Goal: Transaction & Acquisition: Subscribe to service/newsletter

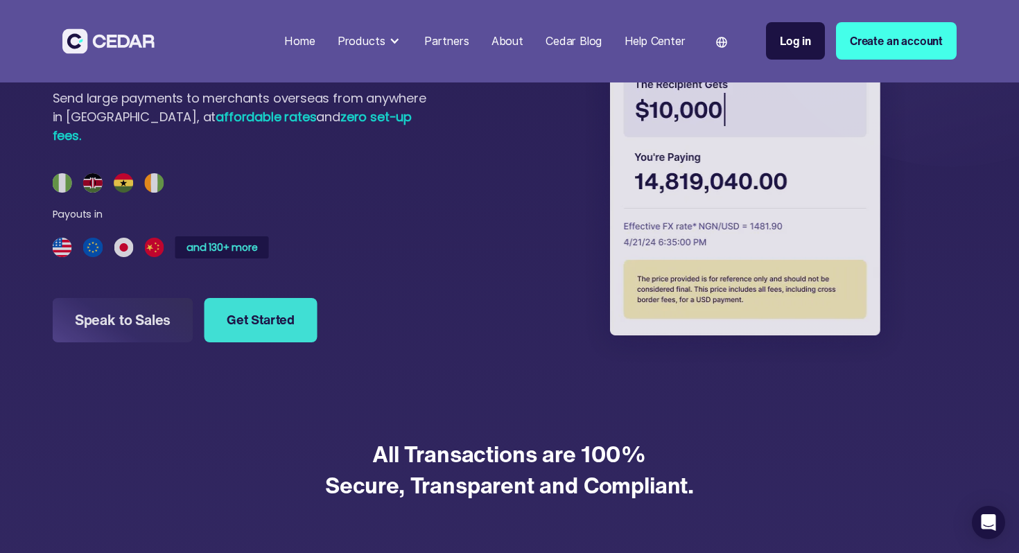
scroll to position [1400, 0]
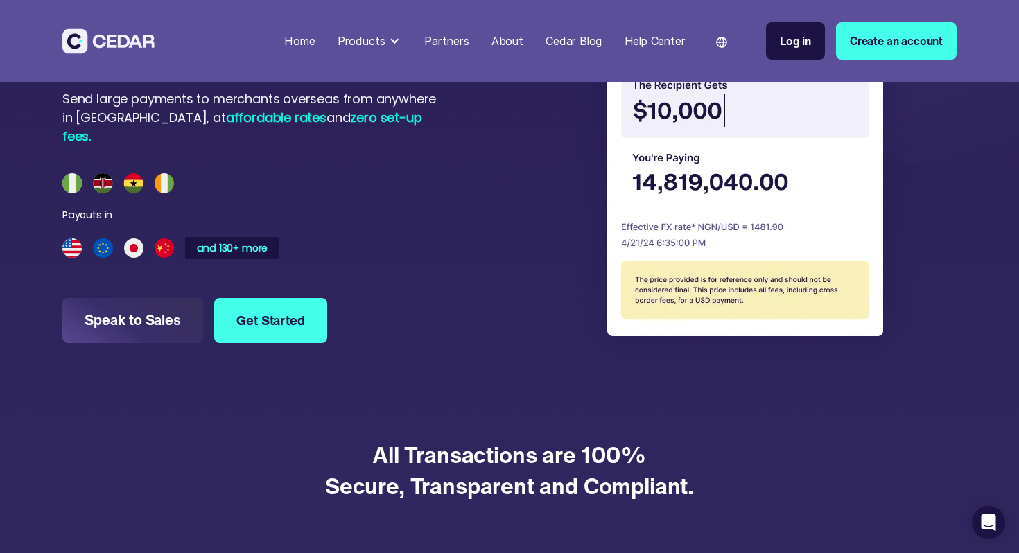
click at [291, 186] on div "Send money to over 130 countries across the world Send large payments to mercha…" at bounding box center [255, 171] width 386 height 395
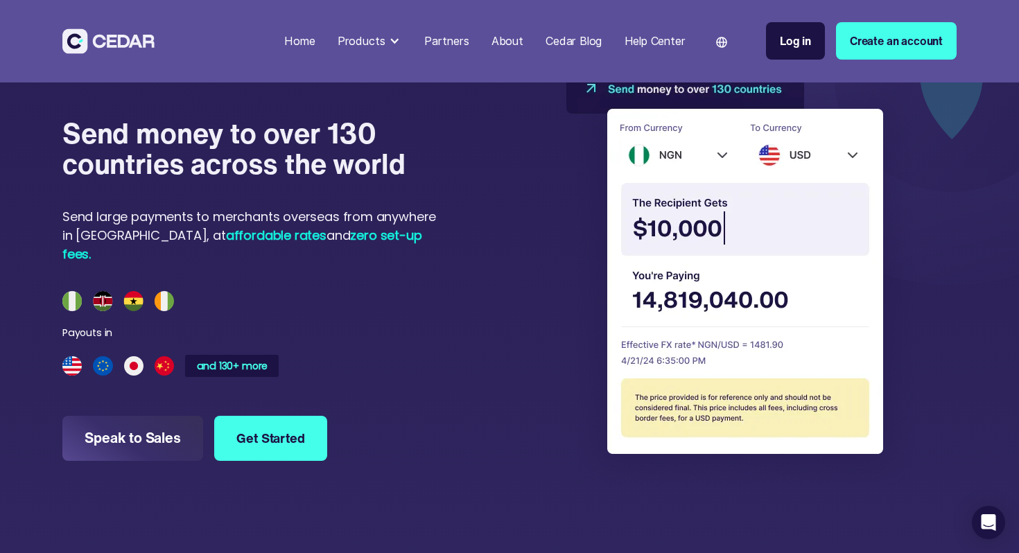
scroll to position [1284, 0]
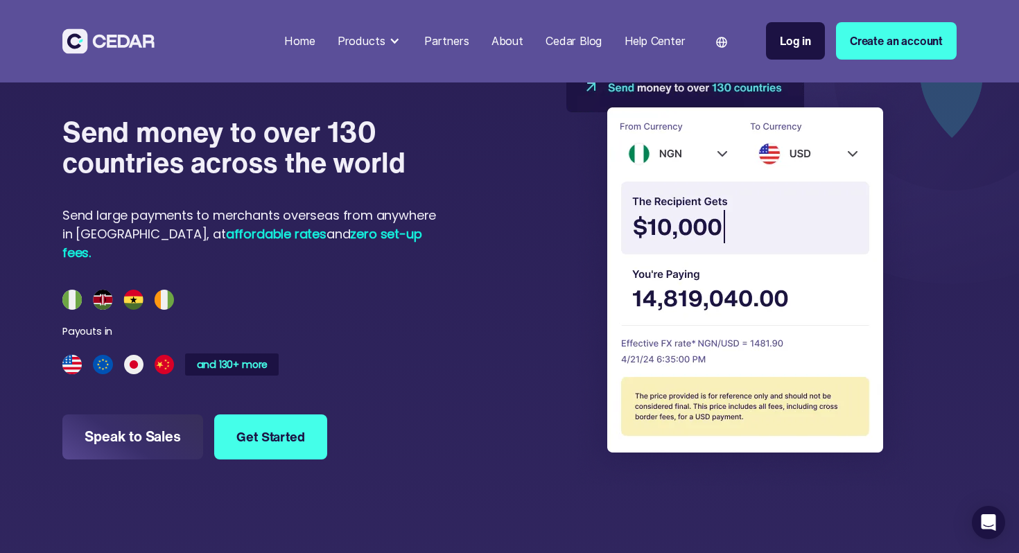
click at [153, 293] on img at bounding box center [118, 299] width 112 height 19
click at [238, 359] on div "and 130+ more" at bounding box center [232, 364] width 78 height 11
click at [368, 39] on div "Products" at bounding box center [362, 41] width 48 height 17
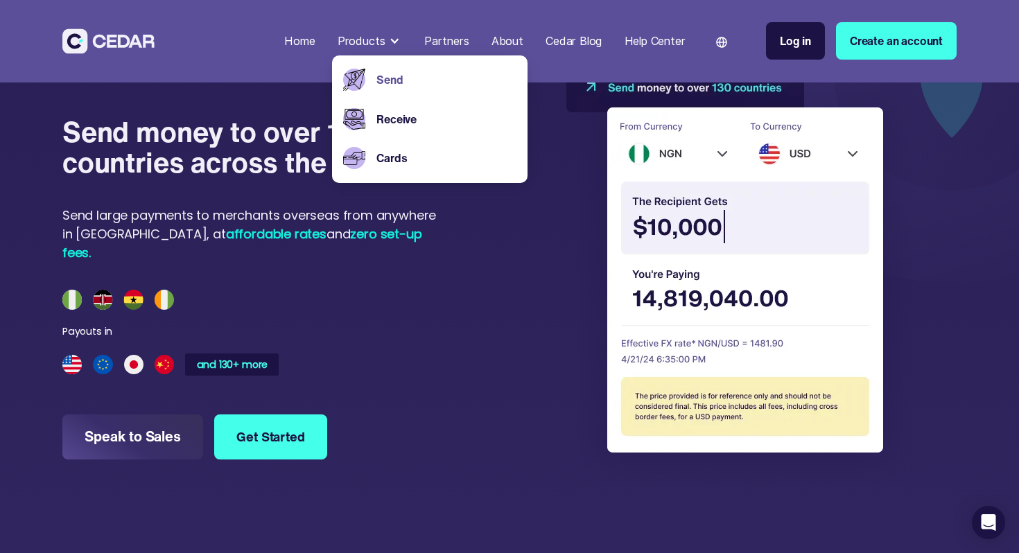
click at [402, 81] on link "Send" at bounding box center [447, 79] width 140 height 17
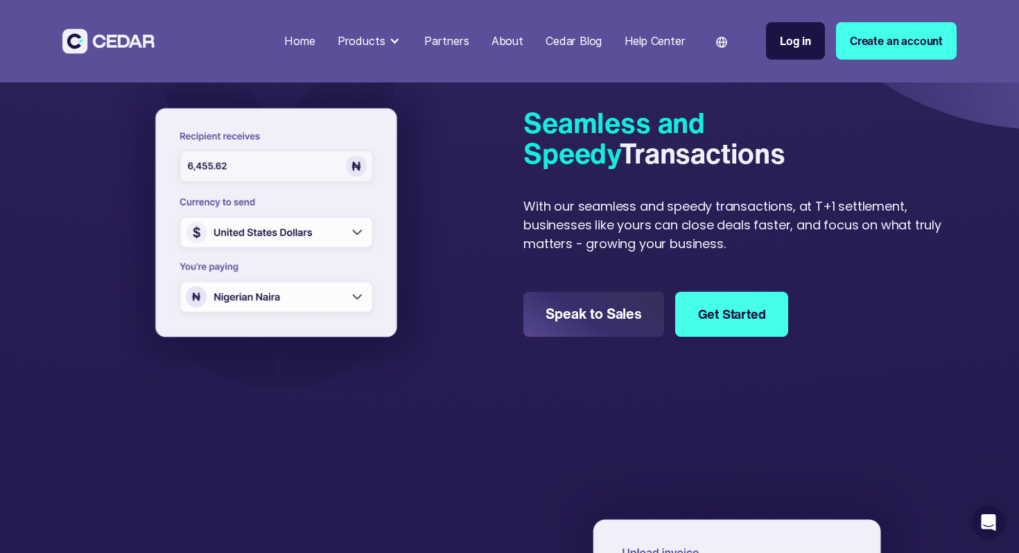
scroll to position [370, 0]
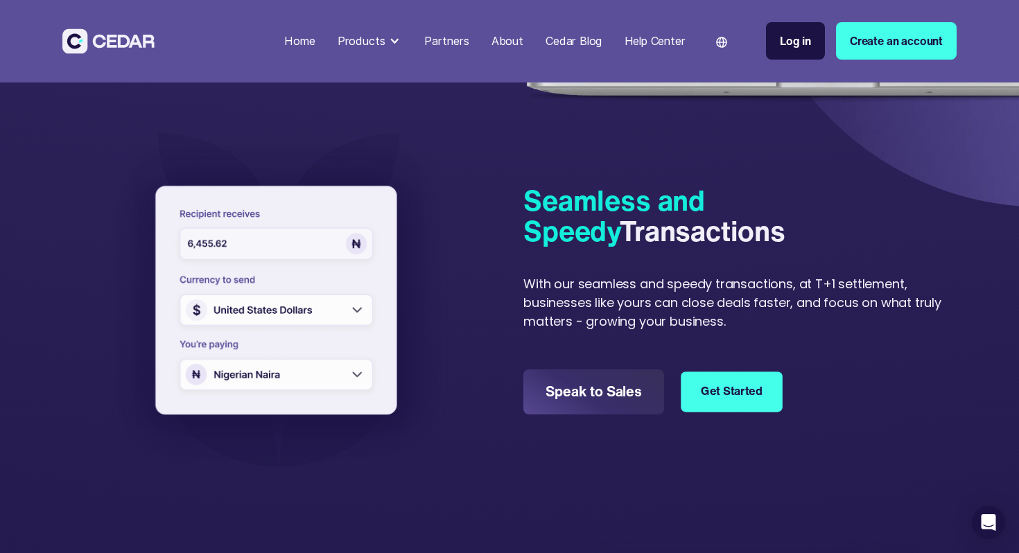
click at [730, 393] on link "Get Started" at bounding box center [731, 392] width 101 height 40
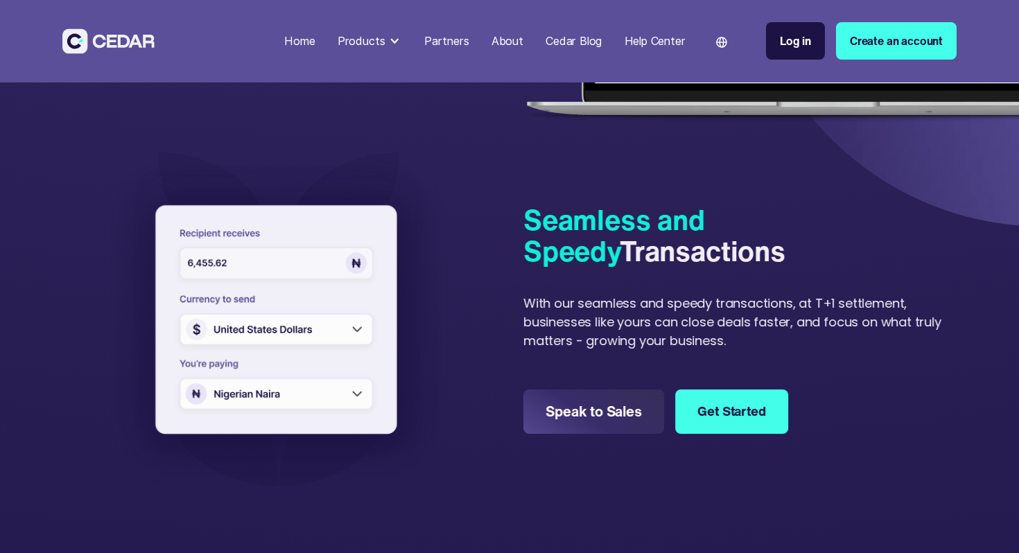
scroll to position [370, 0]
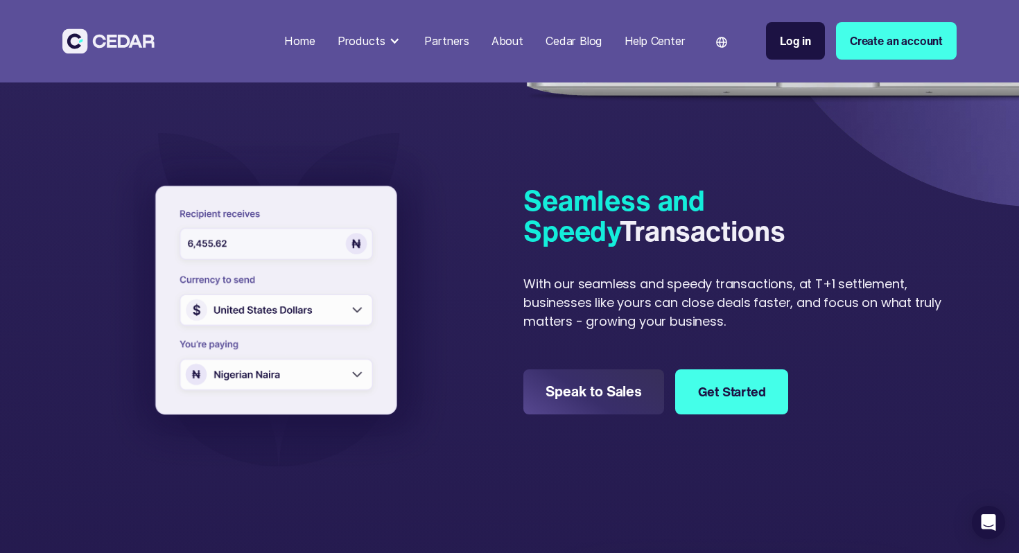
click at [510, 37] on div "About" at bounding box center [508, 41] width 32 height 17
